Goal: Transaction & Acquisition: Purchase product/service

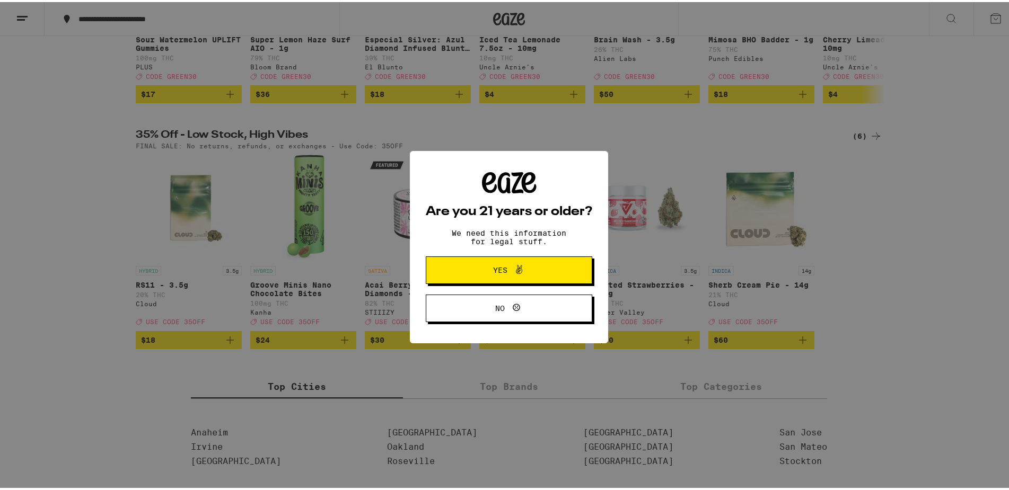
click at [510, 278] on button "Yes" at bounding box center [509, 268] width 166 height 28
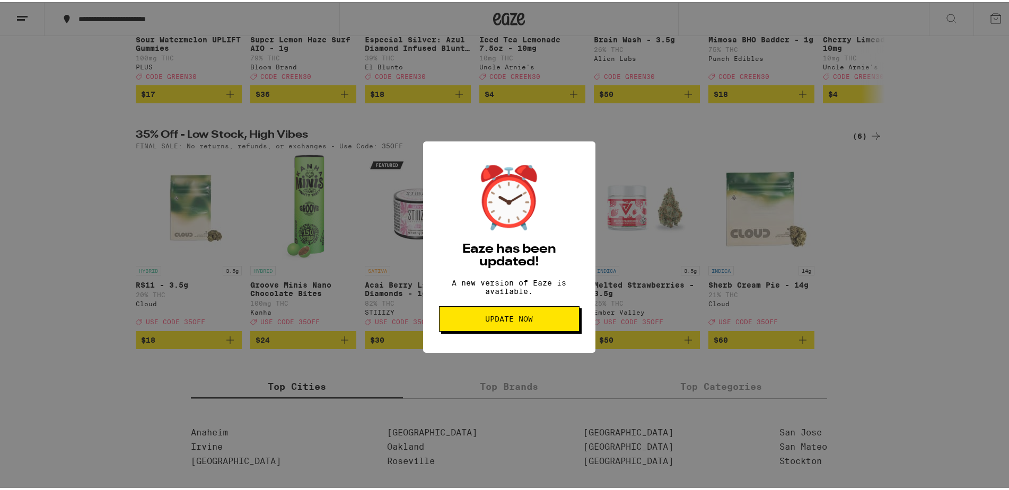
click at [527, 316] on button "Update Now" at bounding box center [509, 316] width 140 height 25
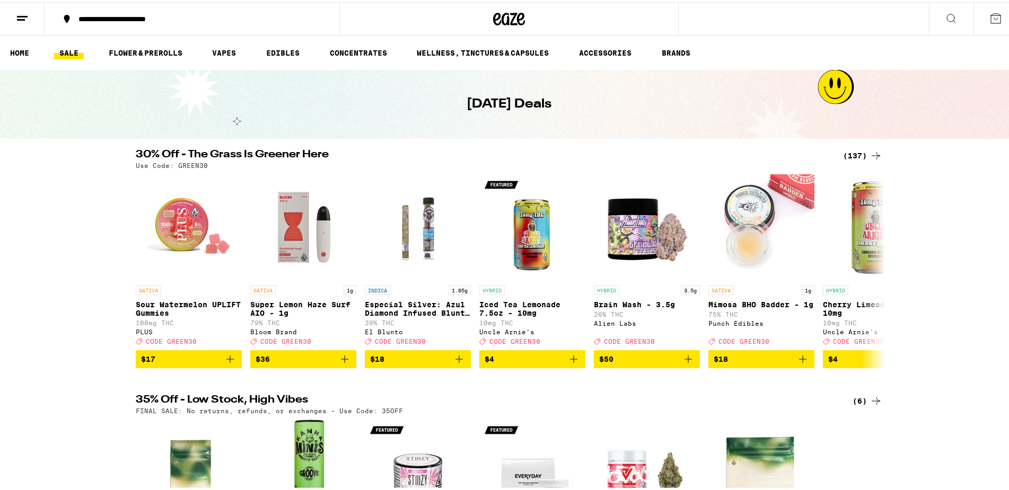
click at [530, 354] on span "$4" at bounding box center [531, 357] width 95 height 13
